Goal: Find specific page/section: Find specific page/section

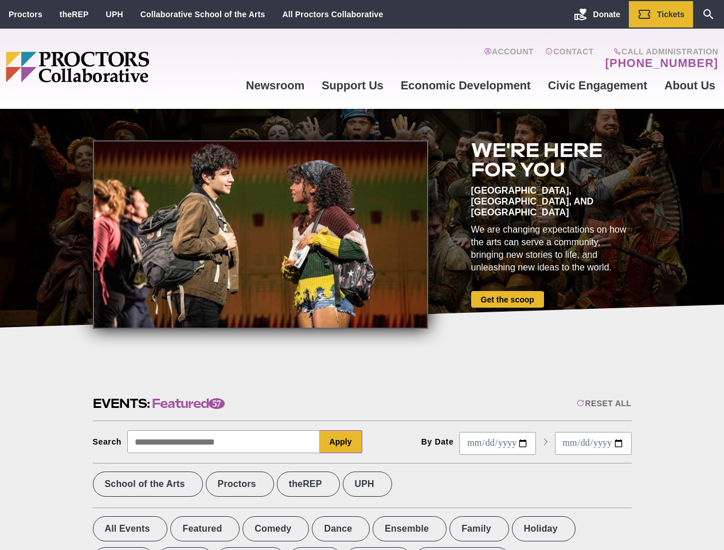
click at [362, 275] on div at bounding box center [260, 234] width 335 height 189
click at [603, 403] on div "Reset All" at bounding box center [603, 403] width 54 height 9
click at [341, 442] on button "Apply" at bounding box center [341, 441] width 42 height 23
